Goal: Navigation & Orientation: Find specific page/section

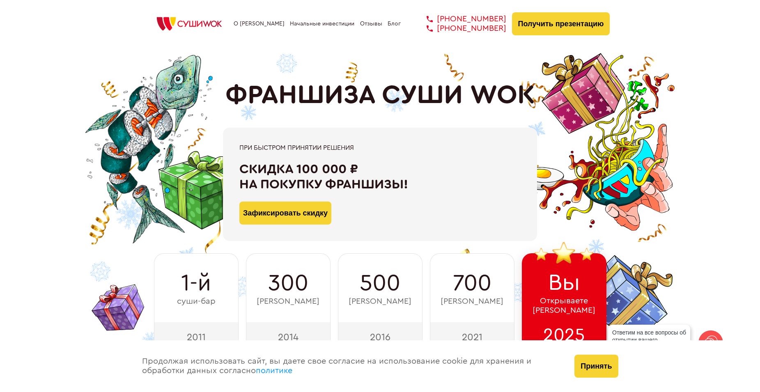
click at [368, 23] on link "Отзывы" at bounding box center [371, 24] width 22 height 7
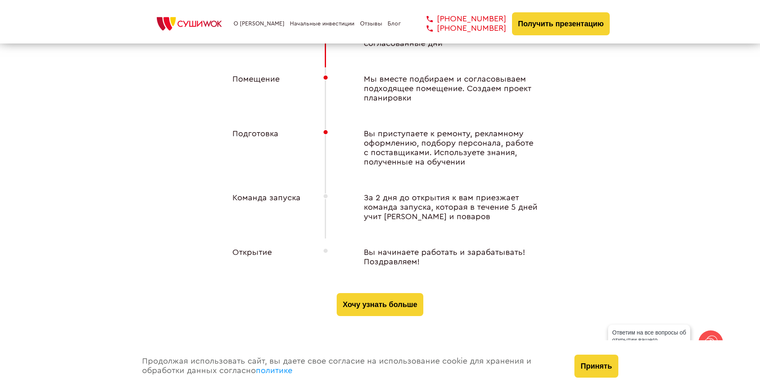
scroll to position [3403, 0]
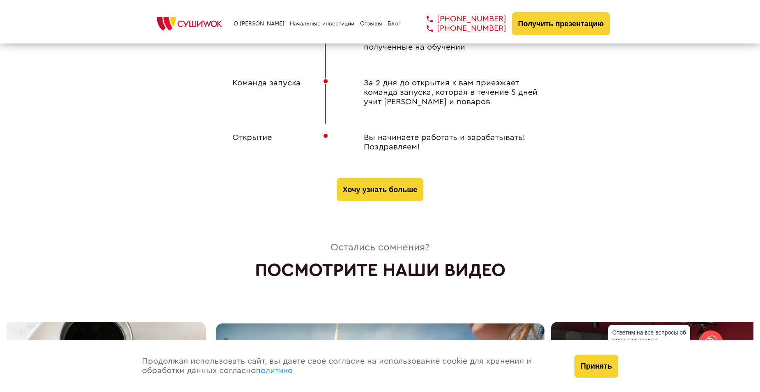
click at [368, 22] on link "Отзывы" at bounding box center [371, 24] width 22 height 7
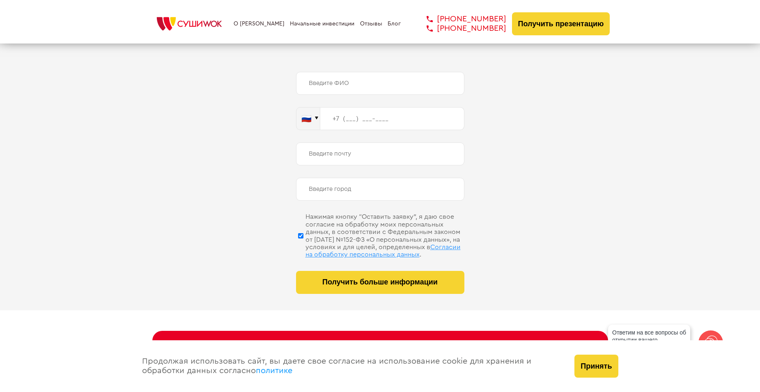
scroll to position [3978, 0]
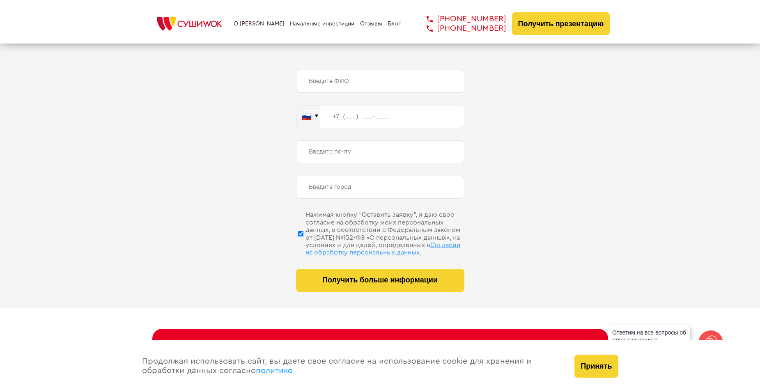
click at [394, 23] on link "Блог" at bounding box center [394, 24] width 13 height 7
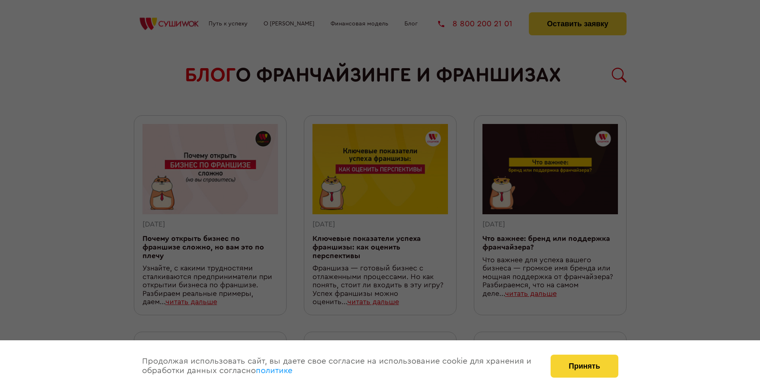
click at [85, 61] on div at bounding box center [380, 196] width 760 height 392
click at [85, 80] on div at bounding box center [380, 196] width 760 height 392
click at [721, 67] on div at bounding box center [380, 196] width 760 height 392
click at [709, 71] on div at bounding box center [380, 196] width 760 height 392
drag, startPoint x: 714, startPoint y: 71, endPoint x: 721, endPoint y: 70, distance: 6.3
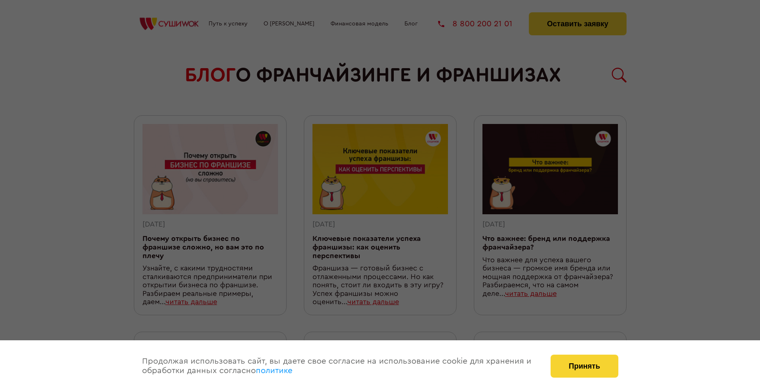
click at [718, 71] on div at bounding box center [380, 196] width 760 height 392
click at [718, 65] on div at bounding box center [380, 196] width 760 height 392
click at [672, 69] on div at bounding box center [380, 196] width 760 height 392
